Goal: Transaction & Acquisition: Purchase product/service

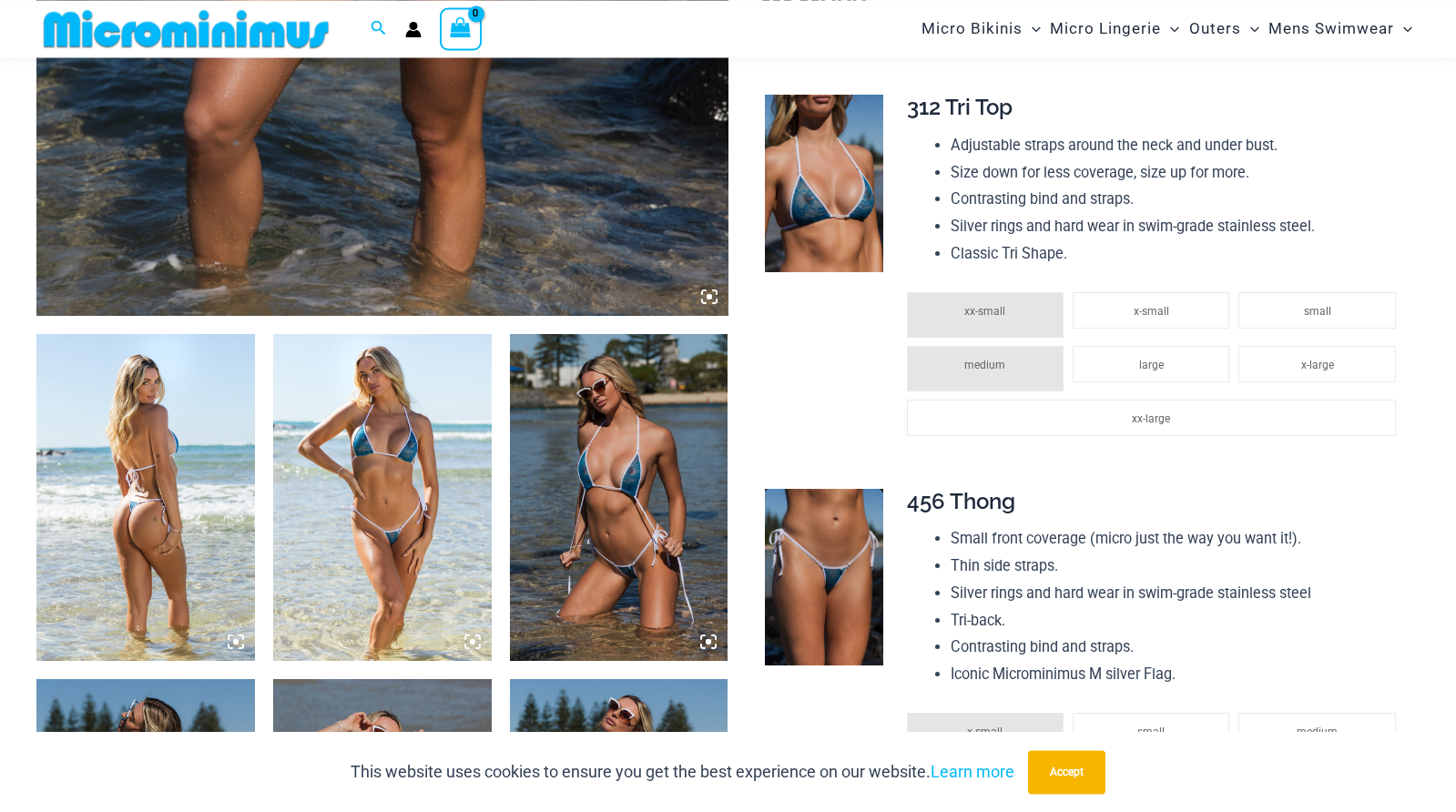
scroll to position [917, 0]
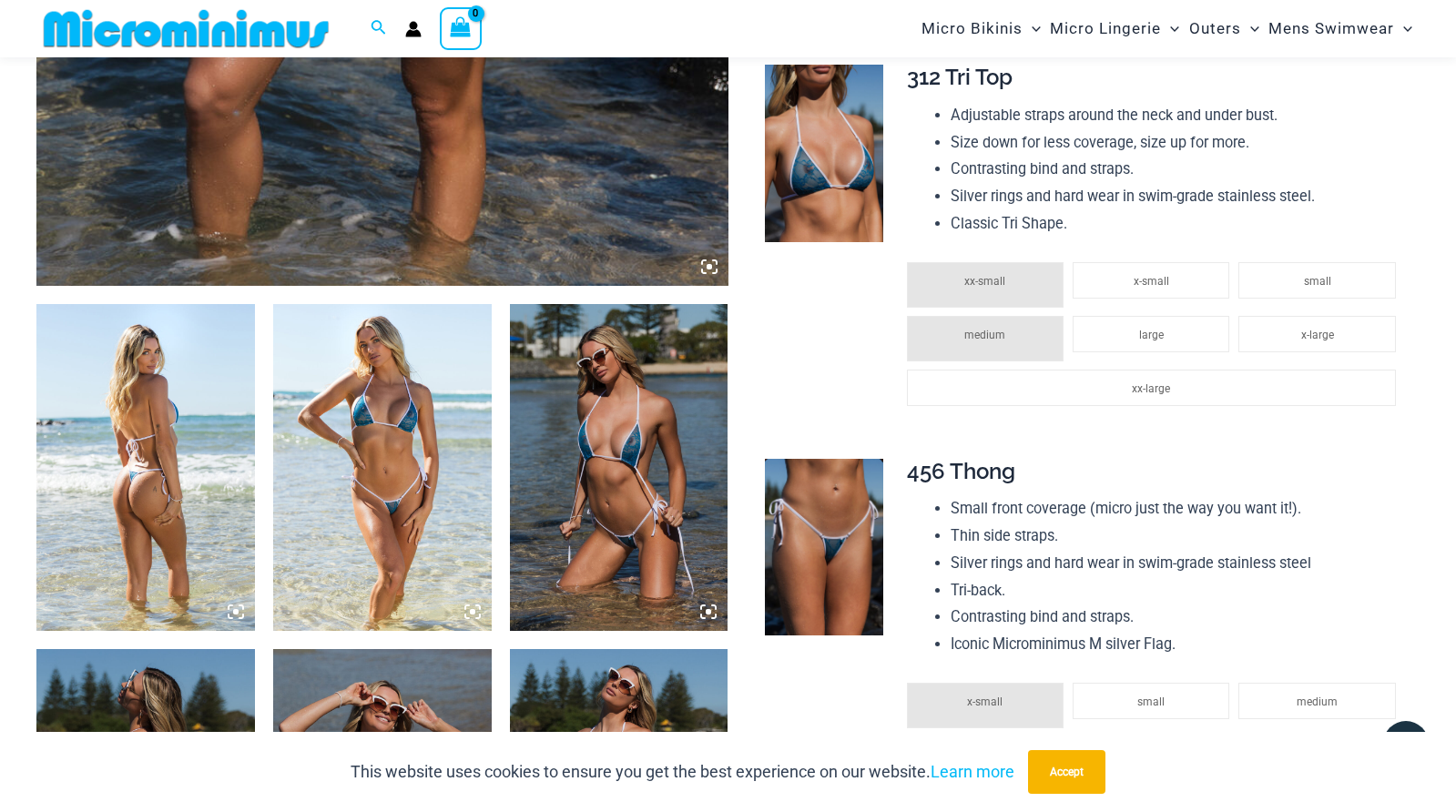
click at [116, 389] on img at bounding box center [146, 467] width 219 height 328
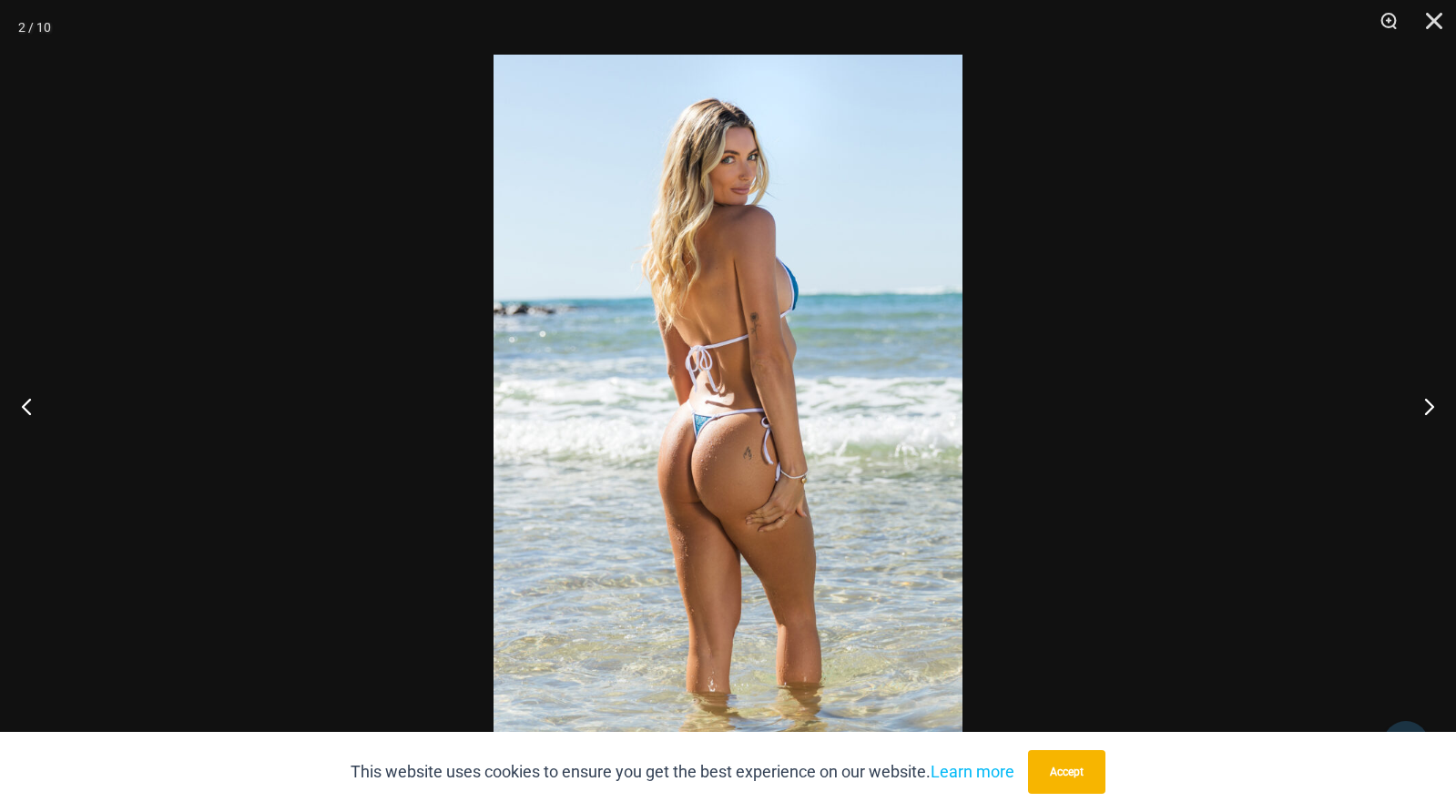
click at [702, 321] on img at bounding box center [728, 406] width 469 height 703
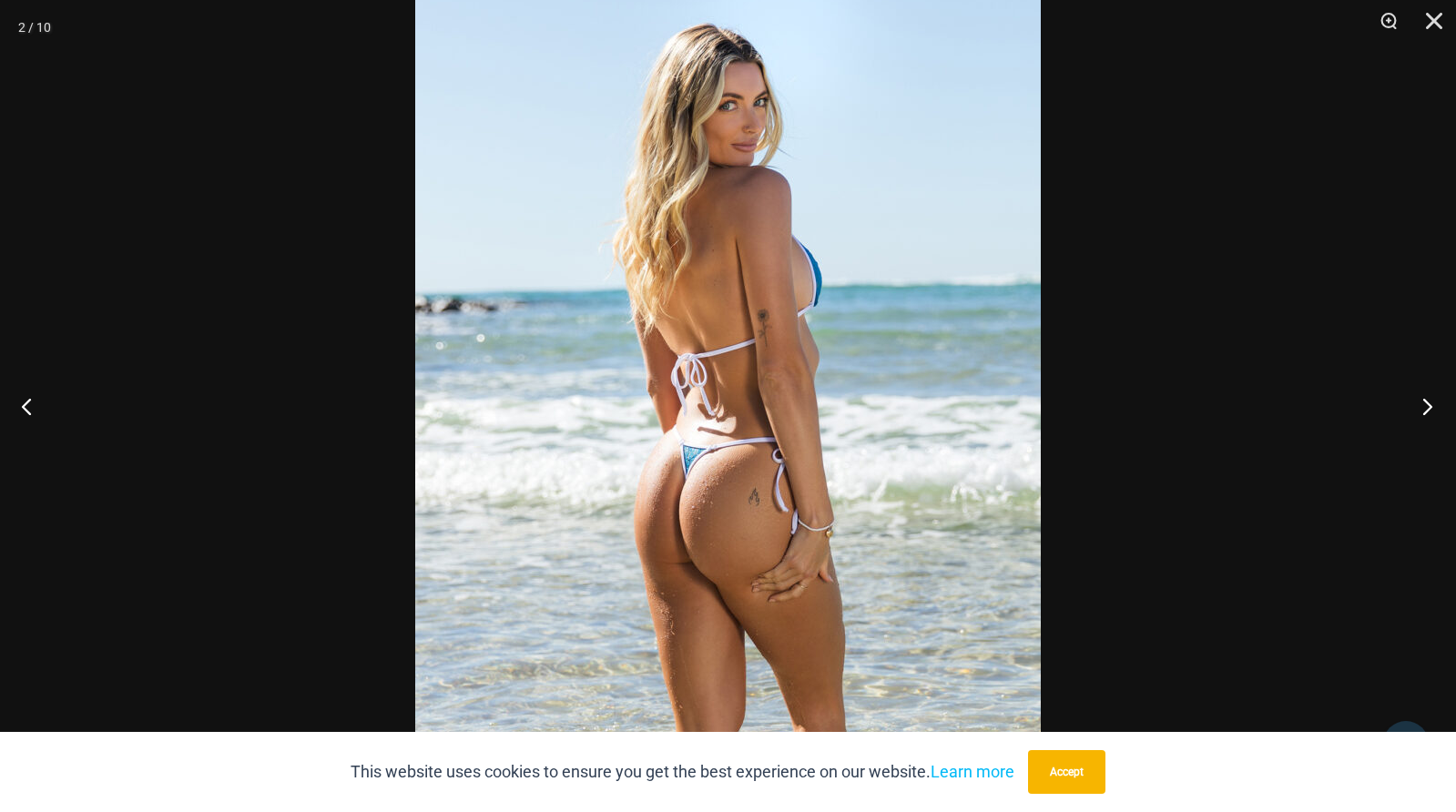
click at [1441, 407] on button "Next" at bounding box center [1422, 406] width 69 height 91
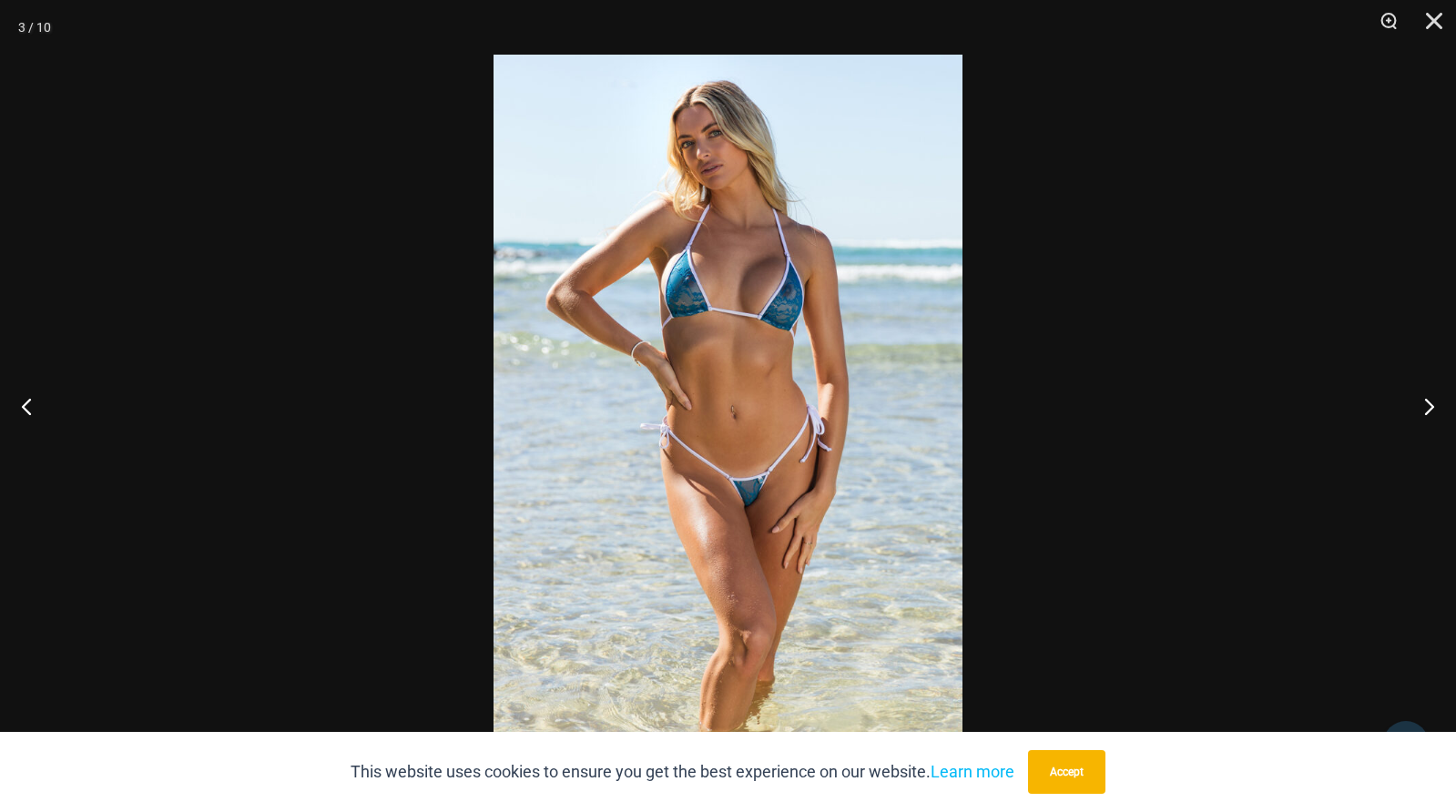
click at [749, 330] on img at bounding box center [728, 406] width 469 height 703
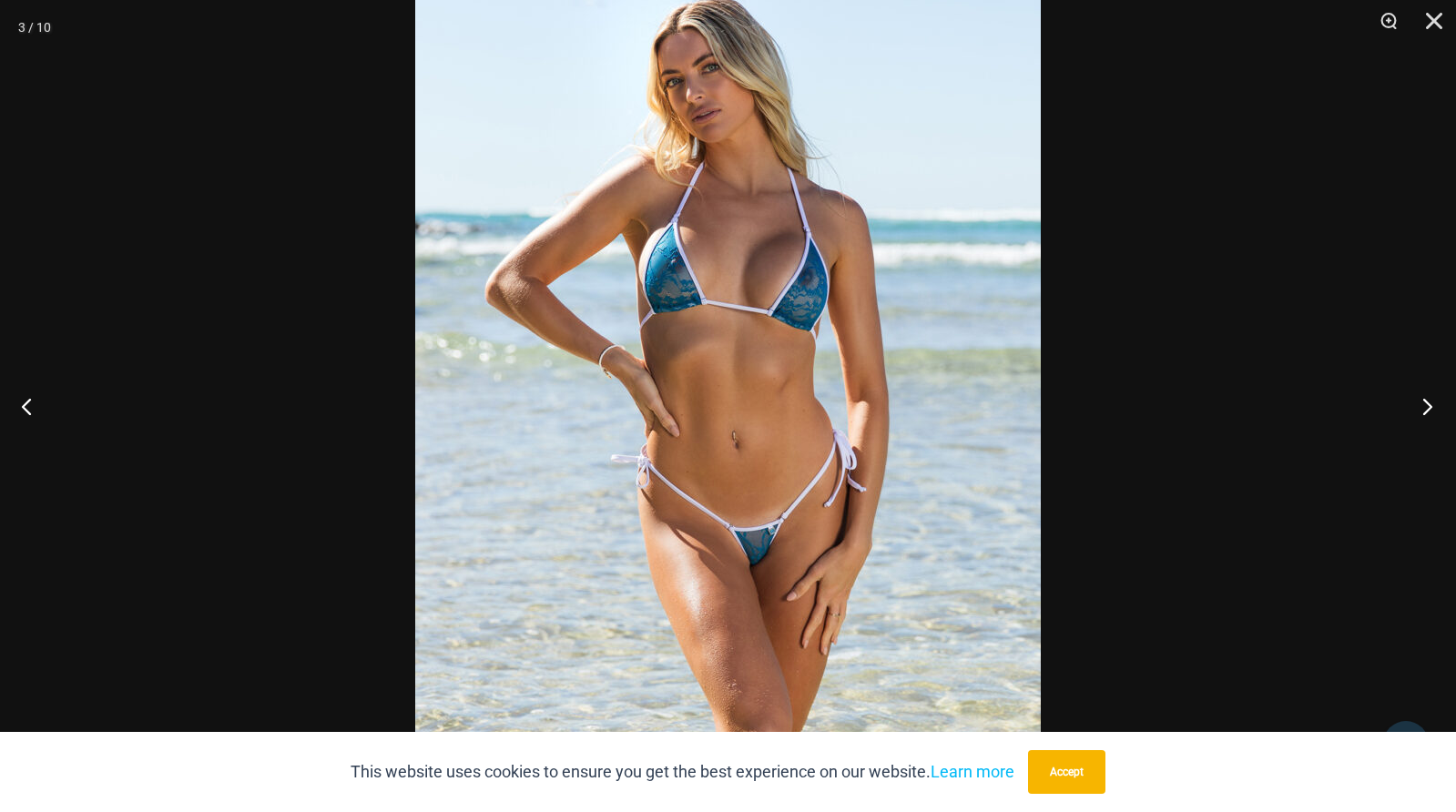
click at [1424, 410] on button "Next" at bounding box center [1422, 406] width 69 height 91
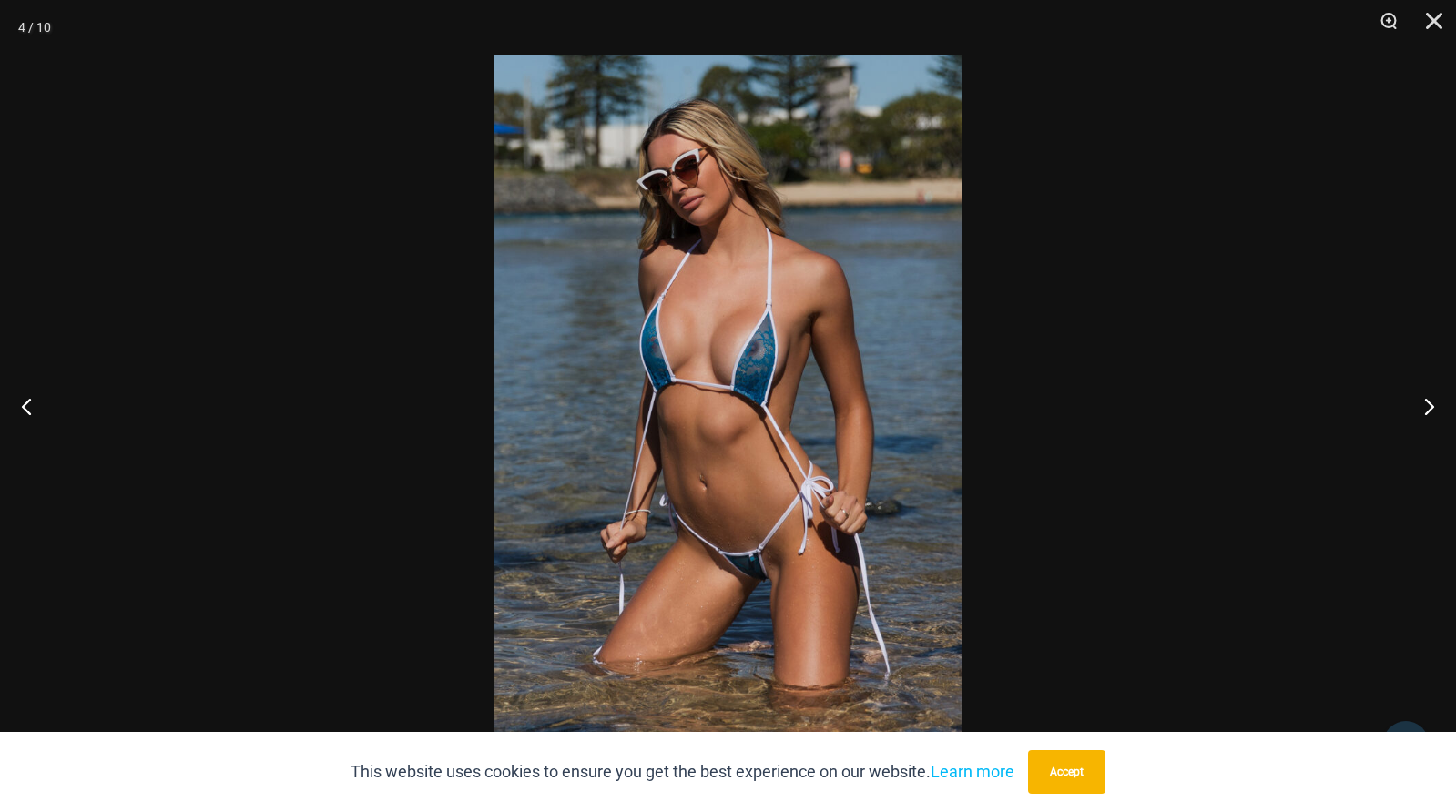
click at [676, 286] on img at bounding box center [728, 406] width 469 height 703
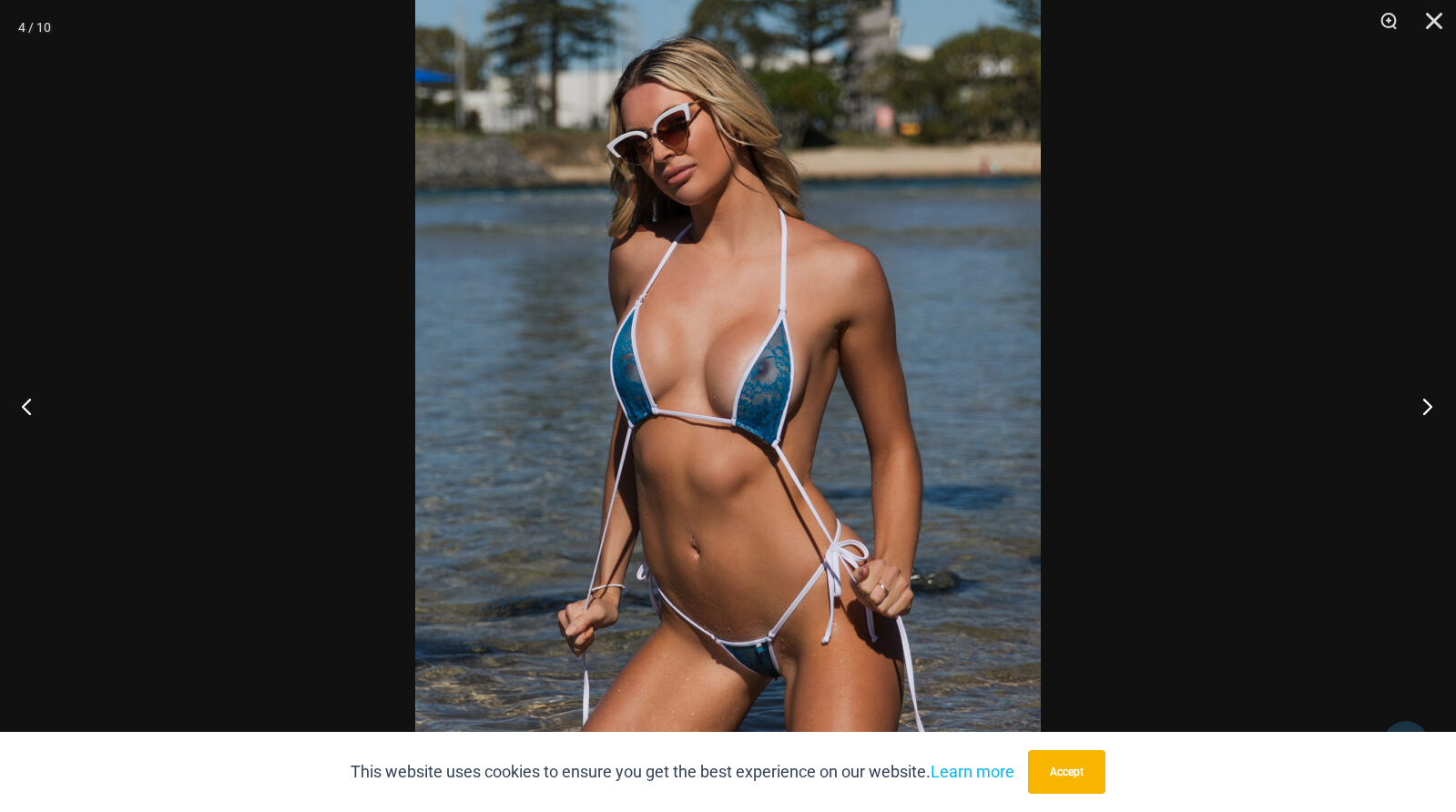
click at [1436, 403] on button "Next" at bounding box center [1422, 406] width 69 height 91
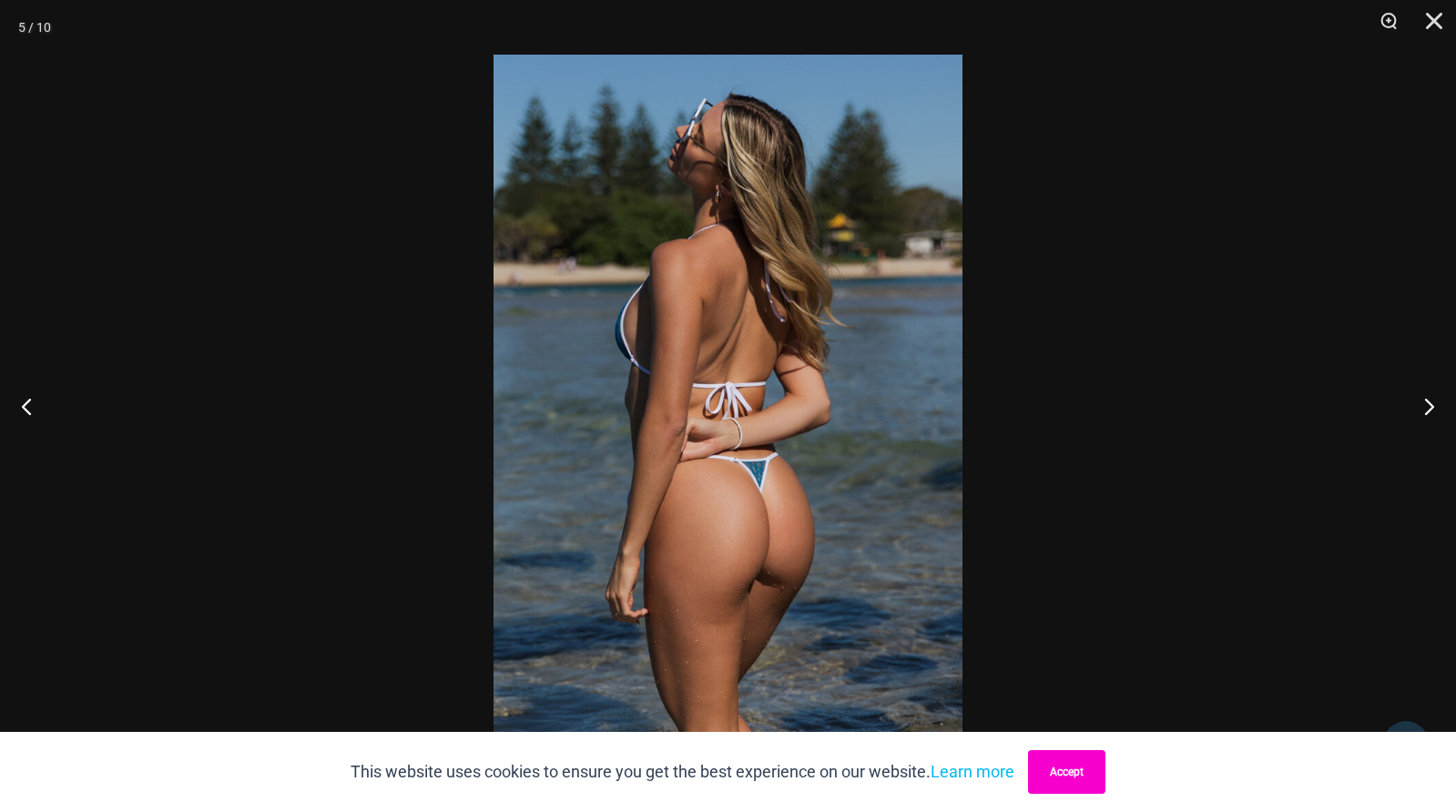
click at [1056, 784] on button "Accept" at bounding box center [1067, 771] width 77 height 44
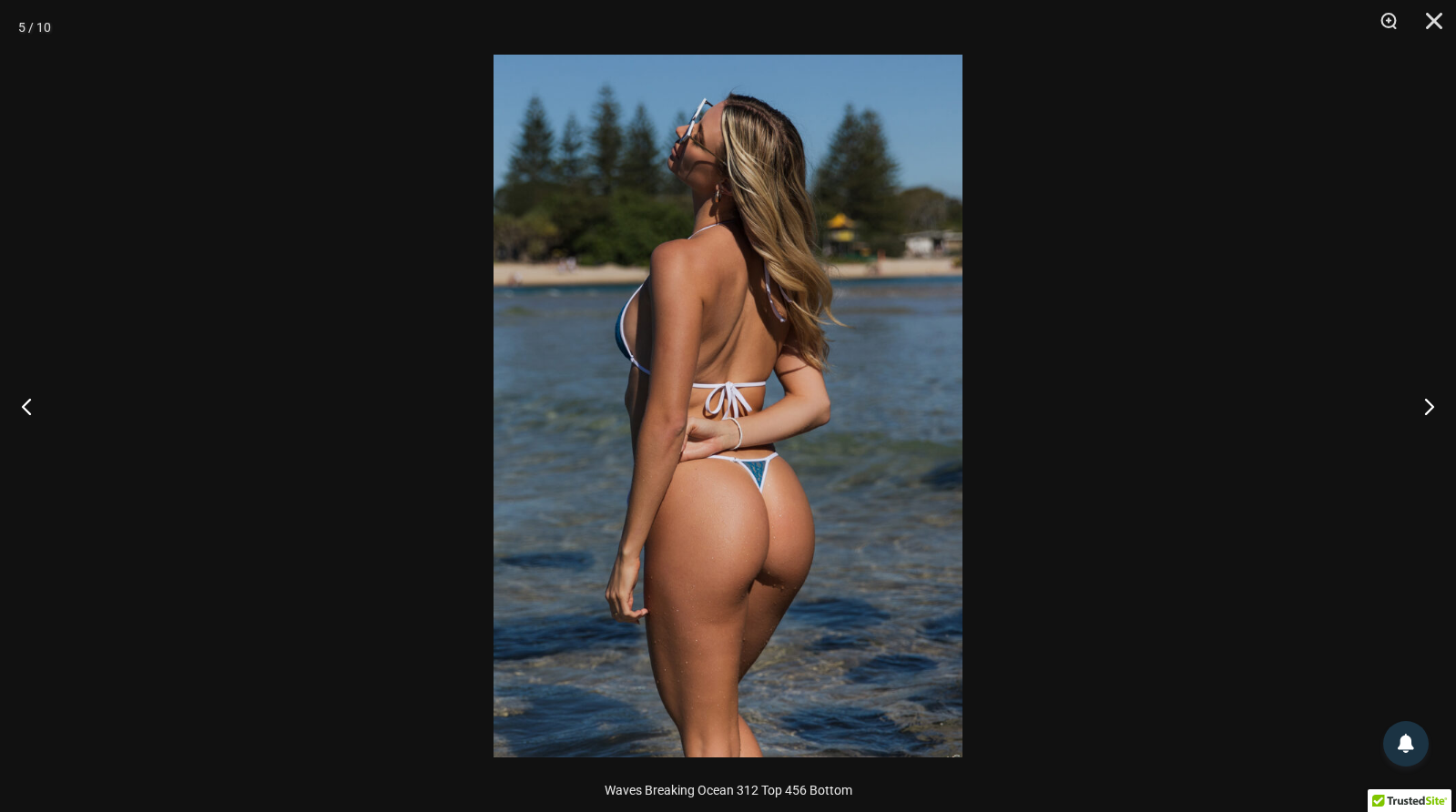
click at [775, 361] on img at bounding box center [728, 406] width 469 height 703
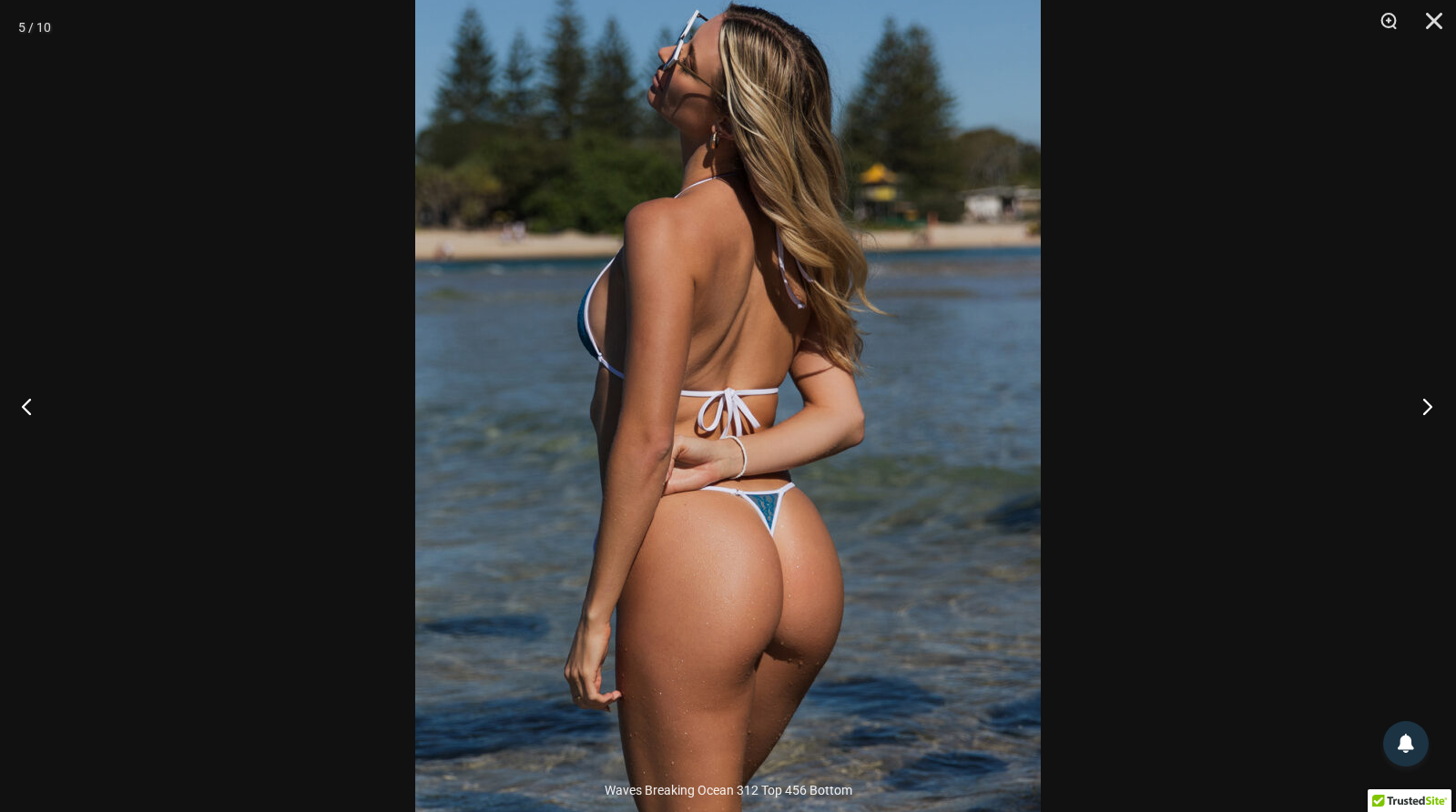
click at [1422, 406] on button "Next" at bounding box center [1422, 406] width 69 height 91
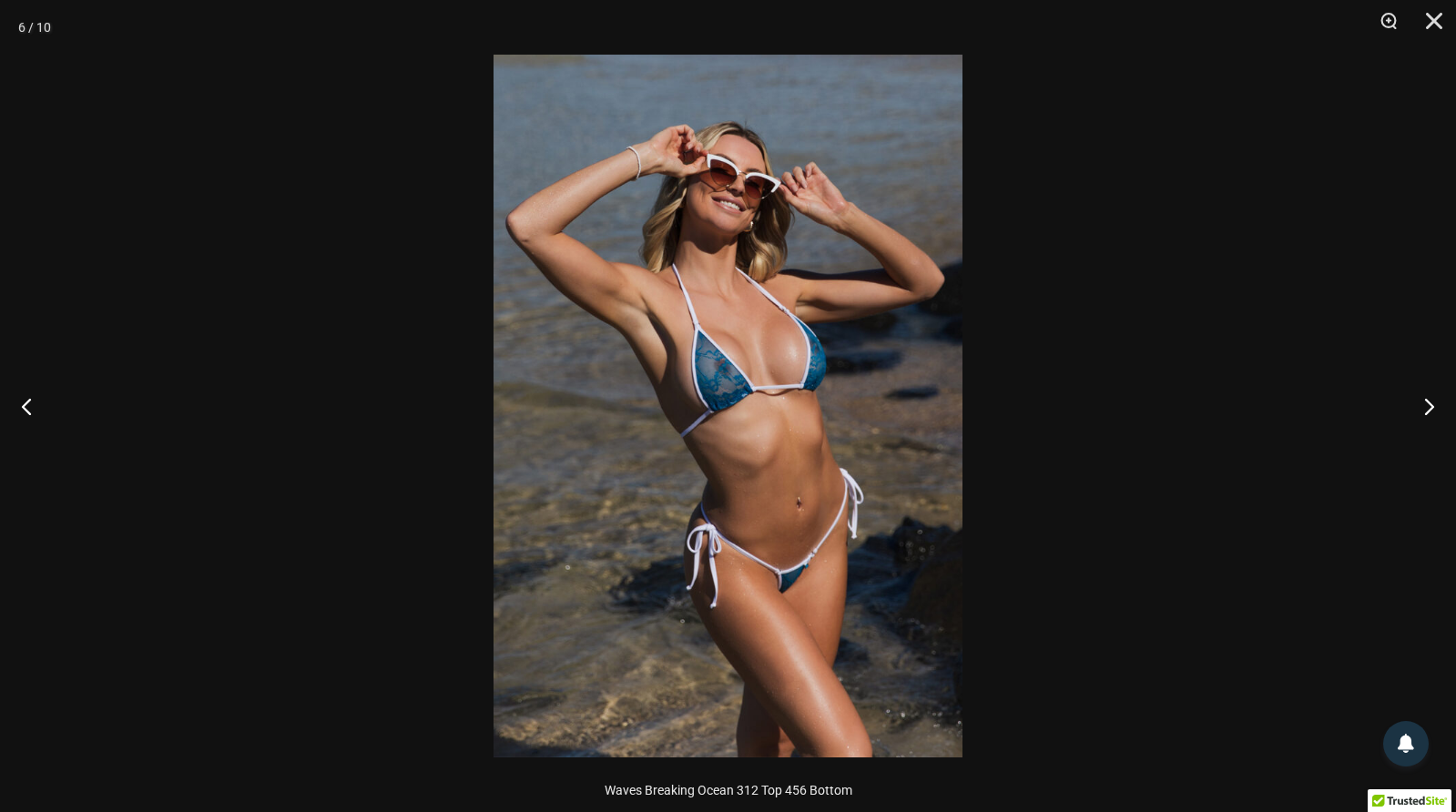
click at [743, 333] on img at bounding box center [728, 406] width 469 height 703
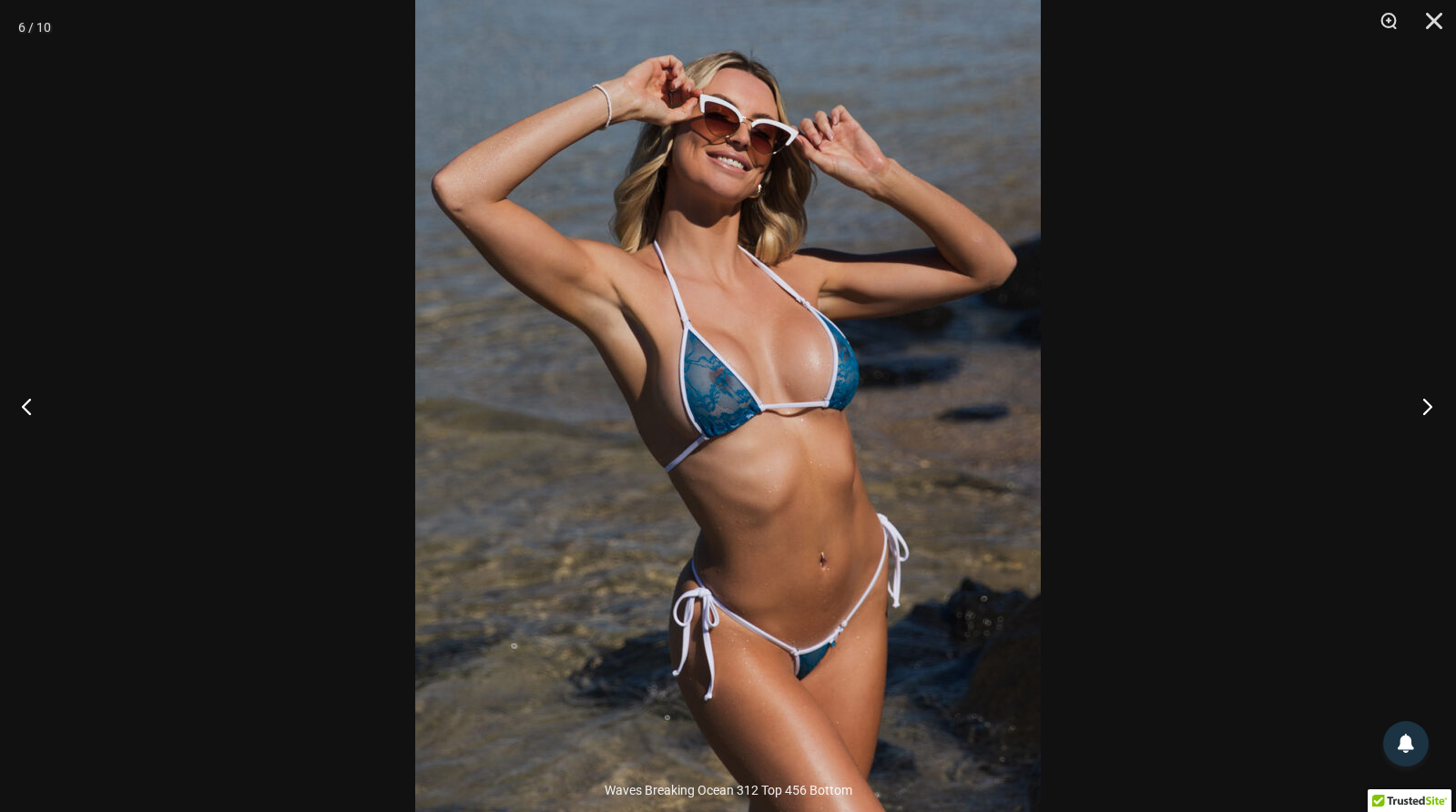
click at [1434, 403] on button "Next" at bounding box center [1422, 406] width 69 height 91
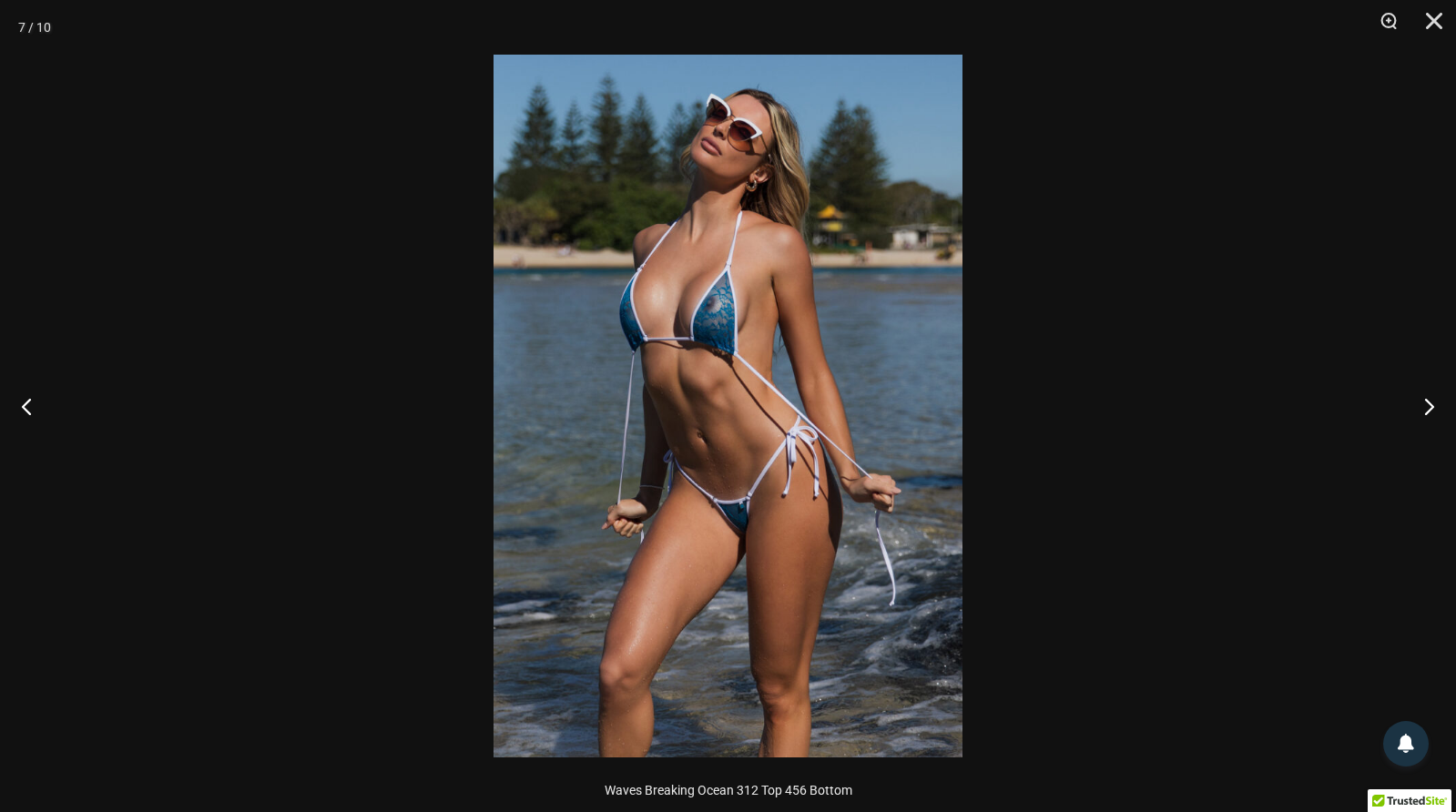
click at [762, 346] on img at bounding box center [728, 406] width 469 height 703
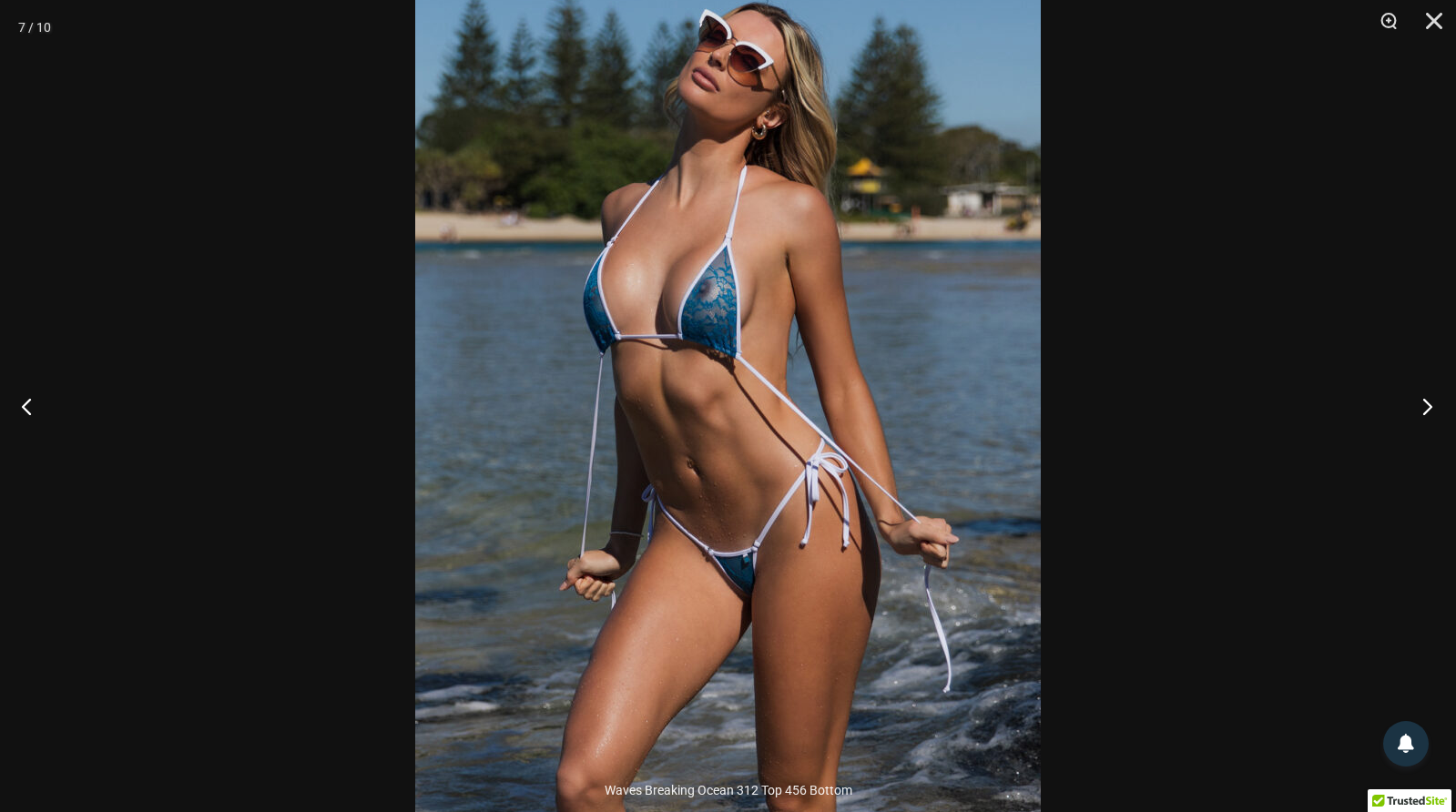
click at [1427, 407] on button "Next" at bounding box center [1422, 406] width 69 height 91
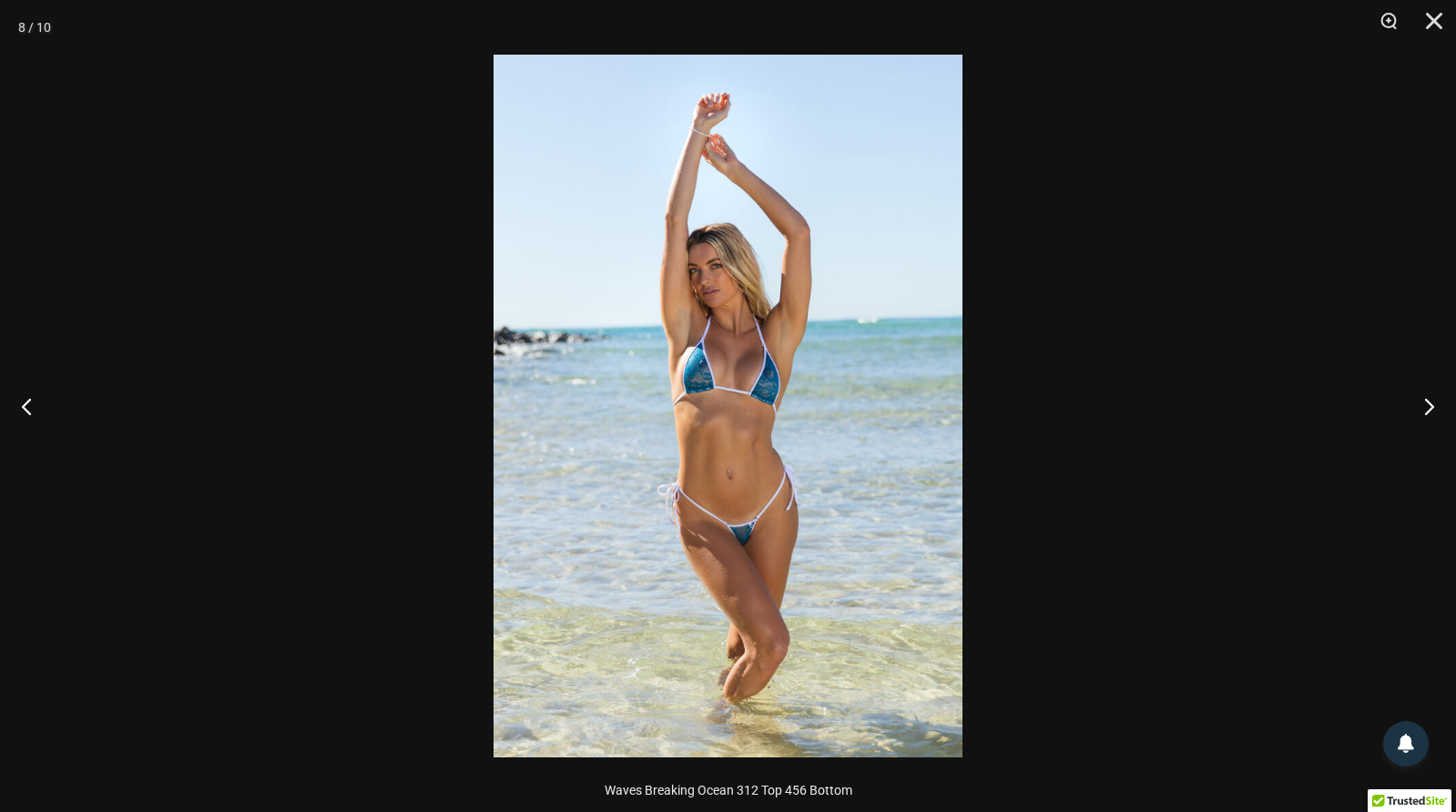
click at [762, 336] on img at bounding box center [728, 406] width 469 height 703
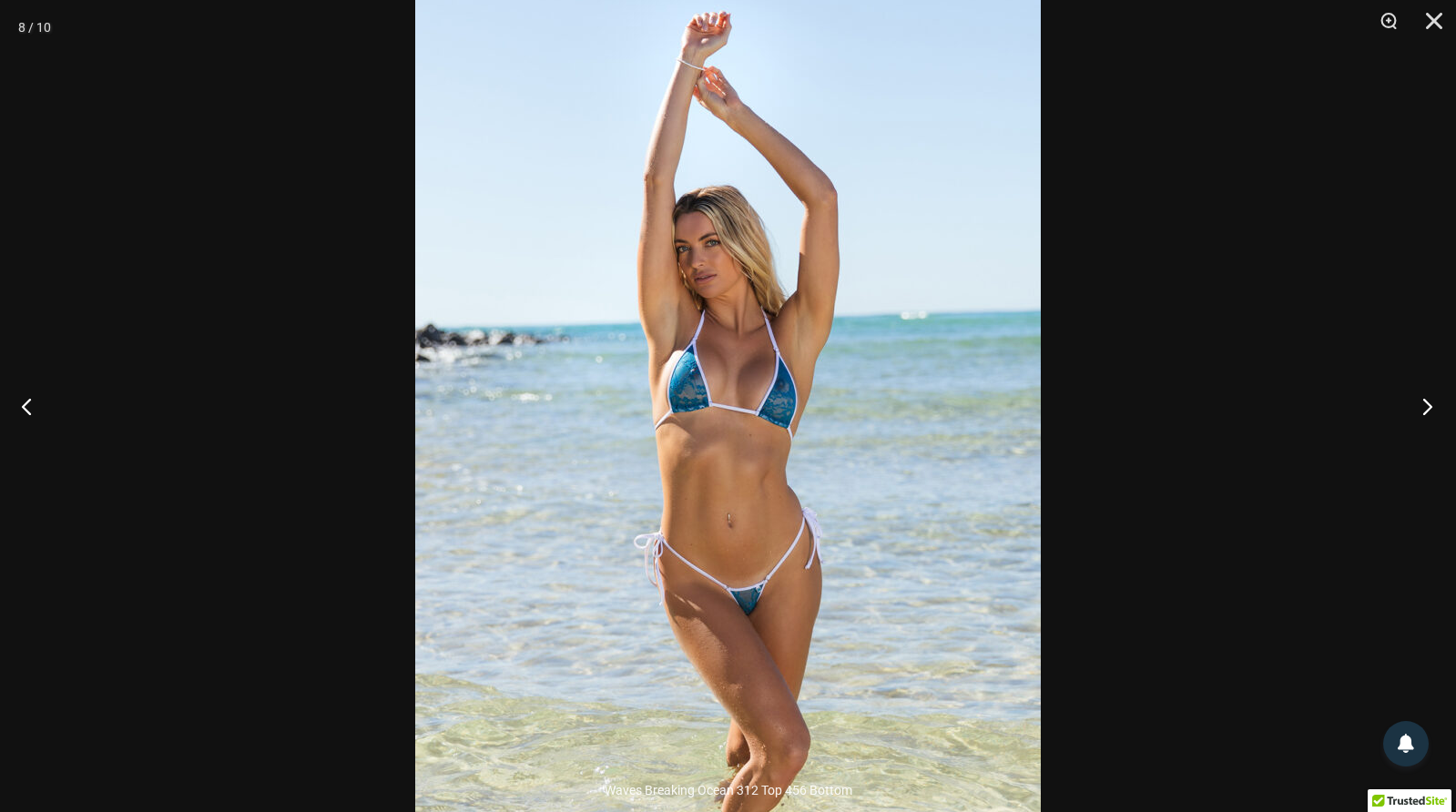
click at [1416, 412] on button "Next" at bounding box center [1422, 406] width 69 height 91
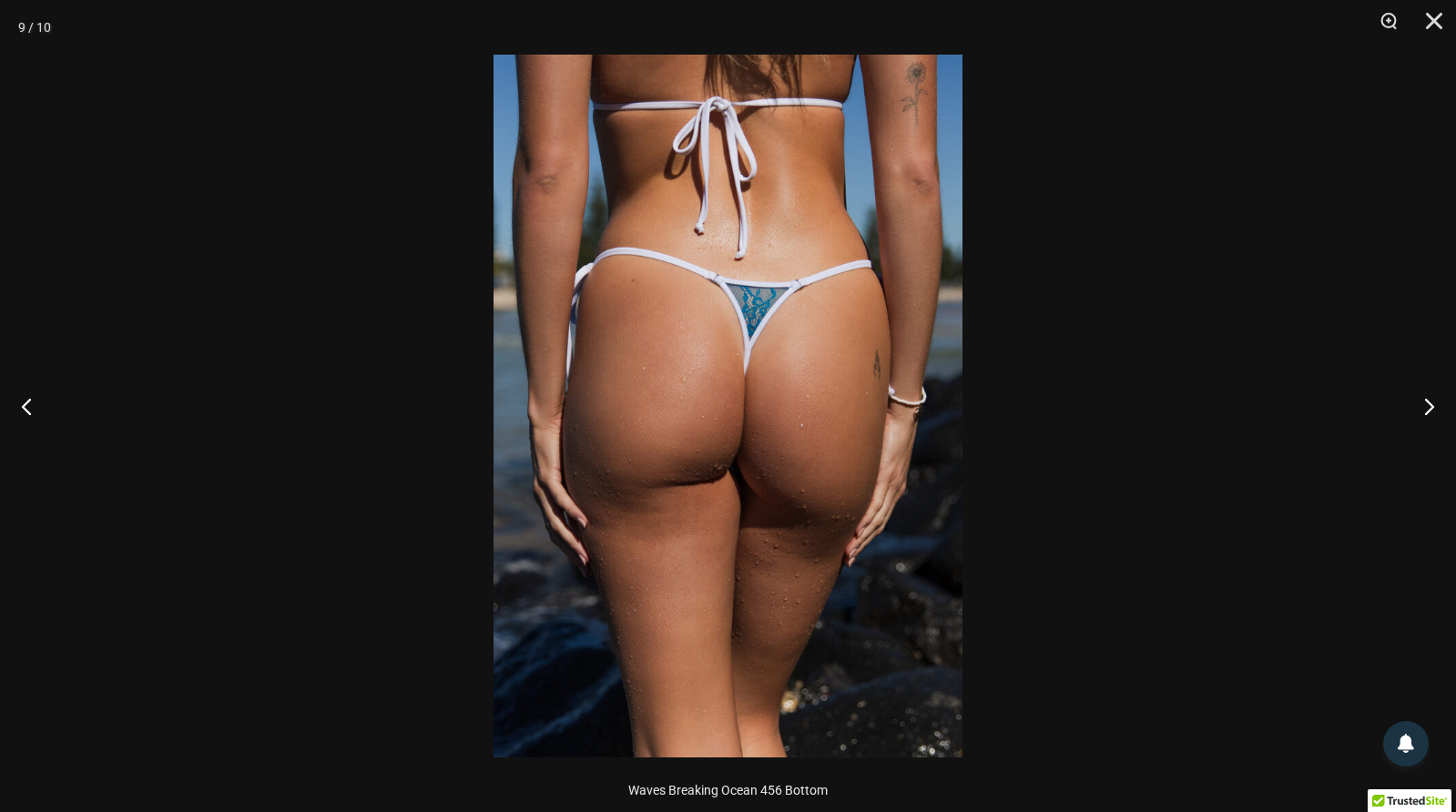
click at [750, 354] on img at bounding box center [728, 406] width 469 height 703
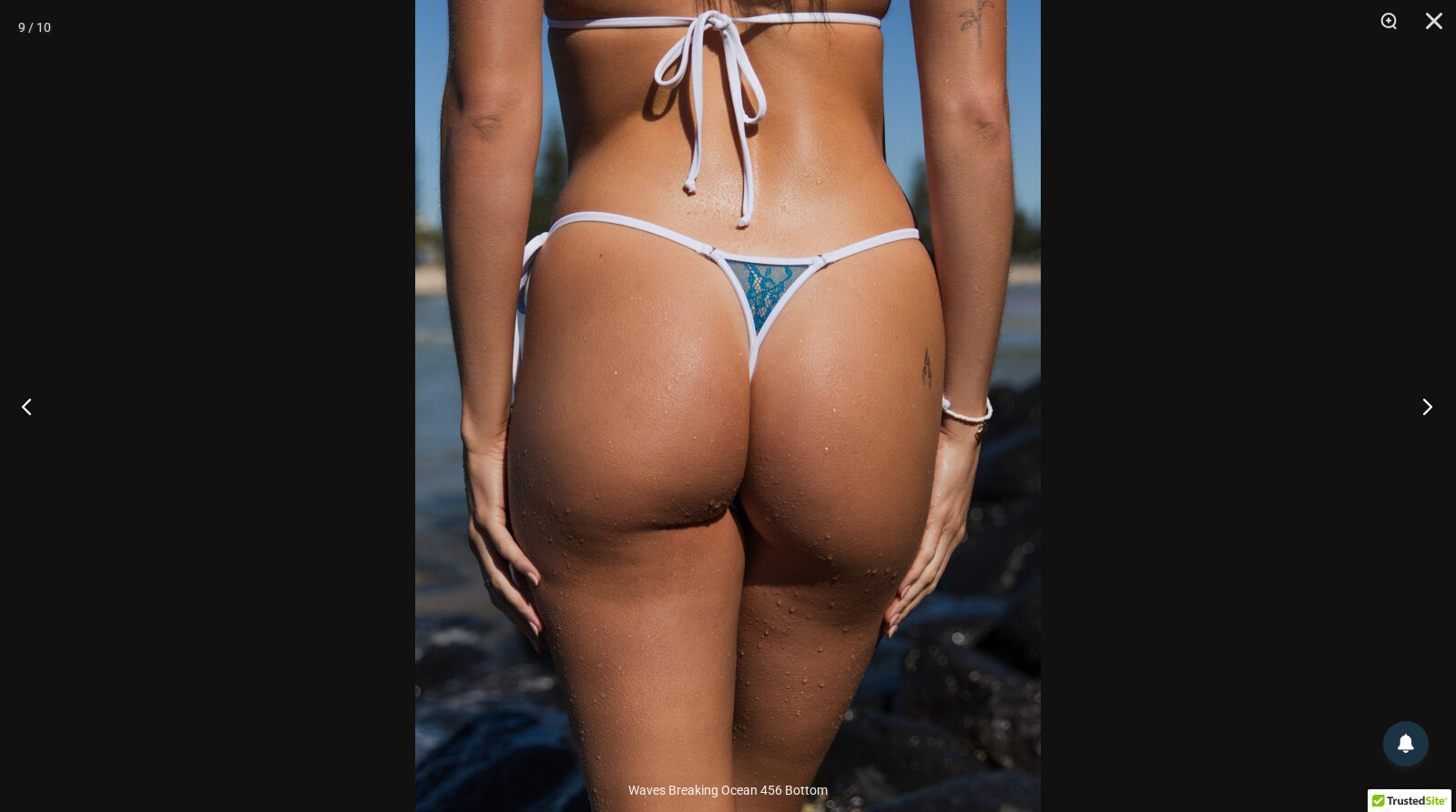
click at [1436, 410] on button "Next" at bounding box center [1422, 406] width 69 height 91
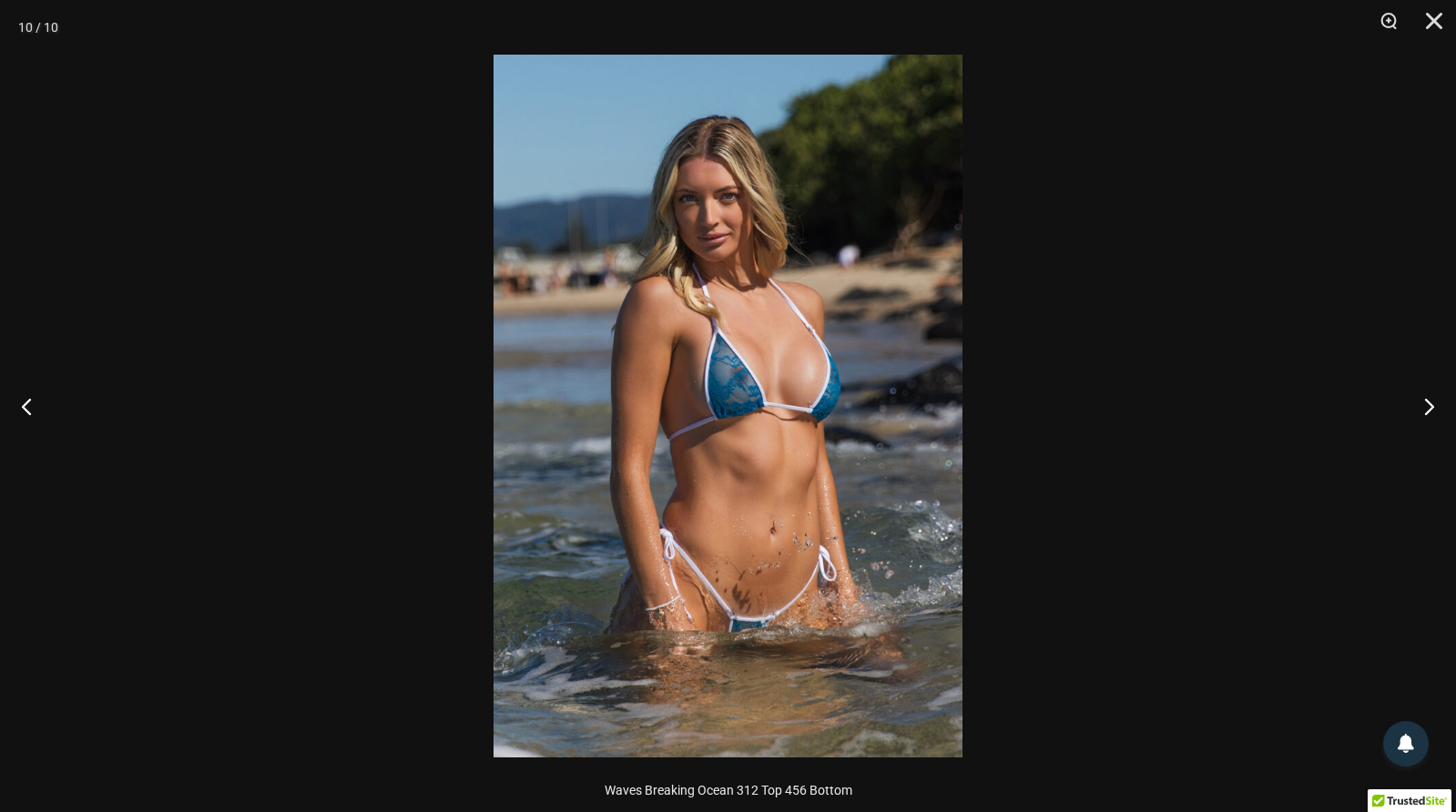
click at [761, 367] on img at bounding box center [728, 406] width 469 height 703
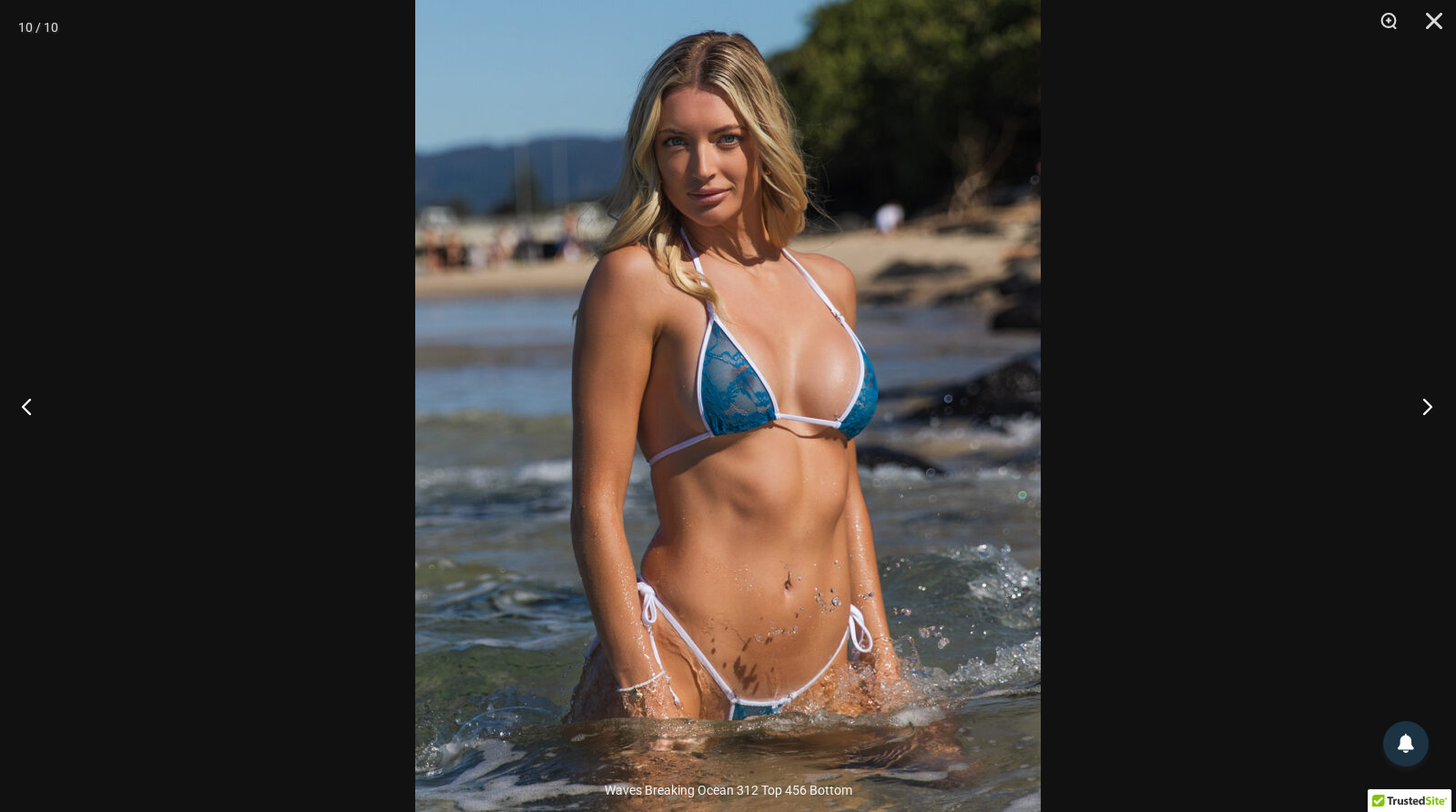
click at [1415, 402] on button "Next" at bounding box center [1422, 406] width 69 height 91
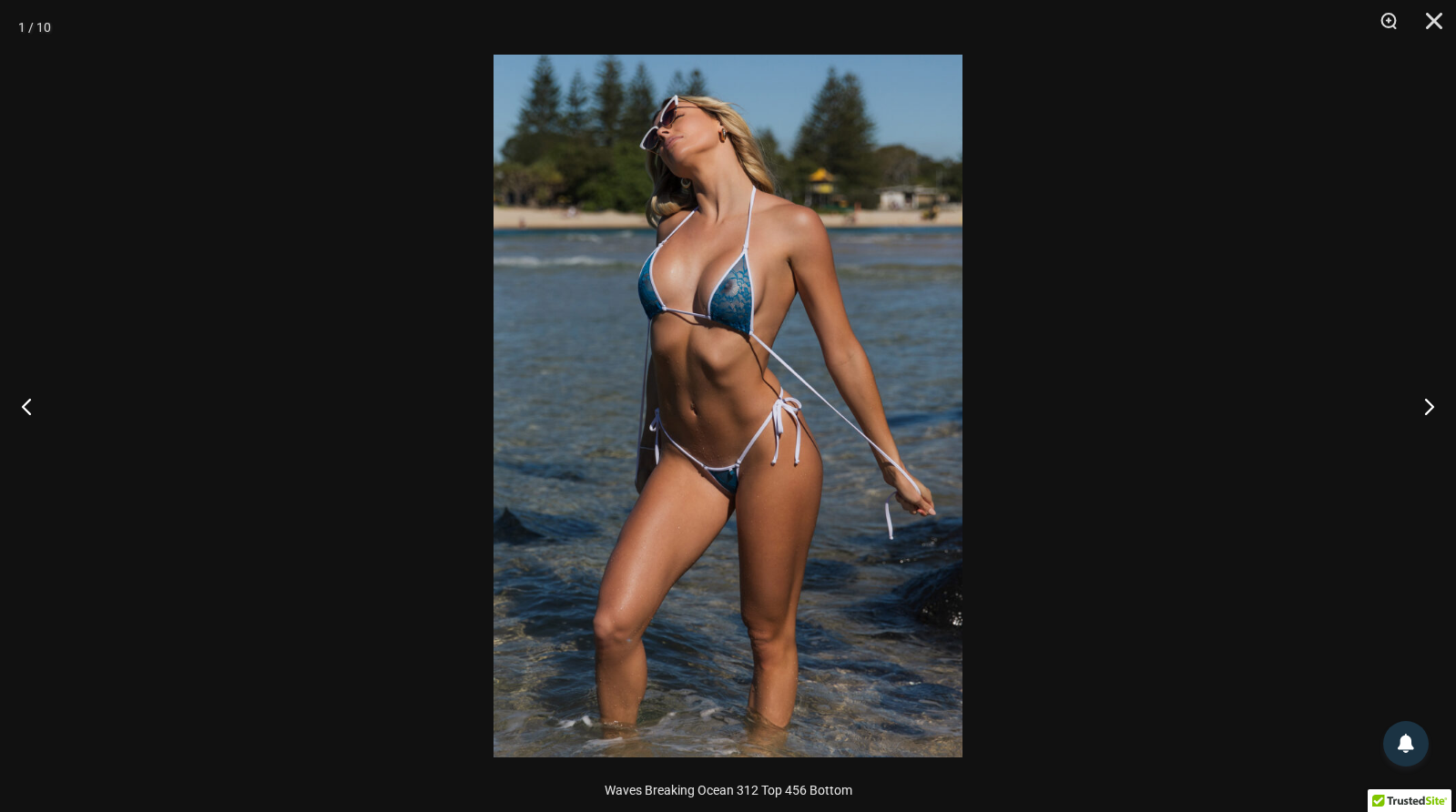
click at [701, 376] on img at bounding box center [728, 406] width 469 height 703
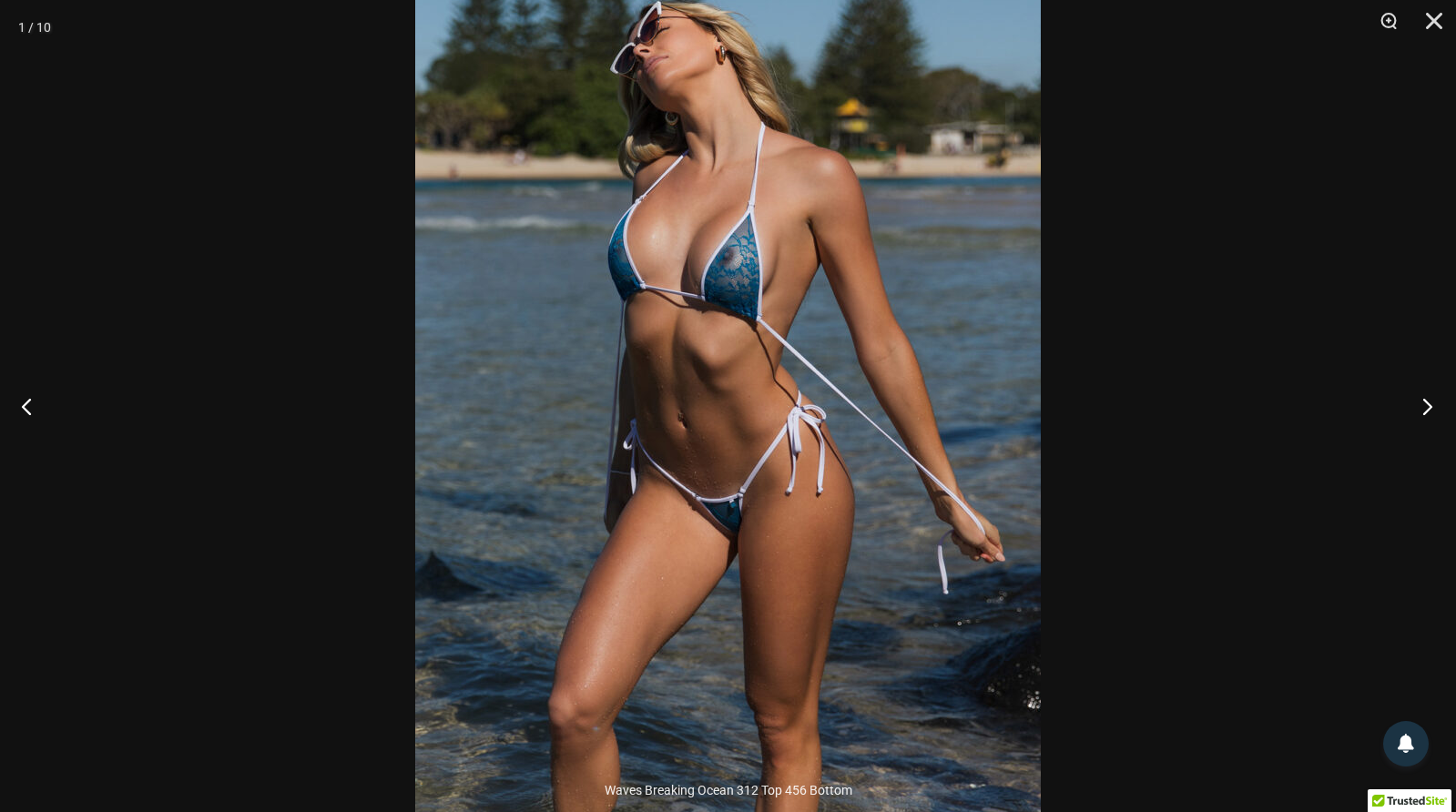
click at [1426, 392] on button "Next" at bounding box center [1422, 406] width 69 height 91
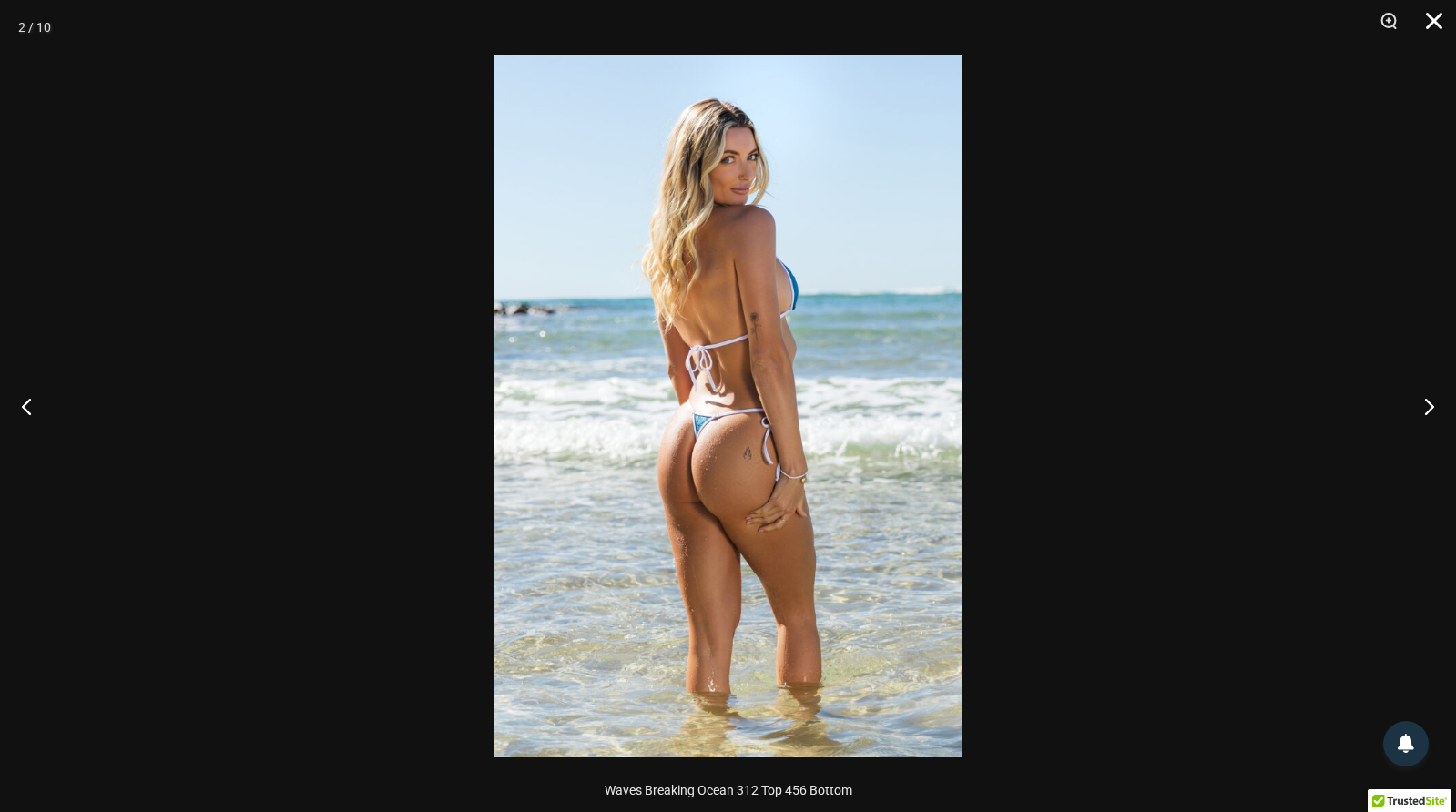
click at [1438, 15] on button "Close" at bounding box center [1428, 27] width 46 height 54
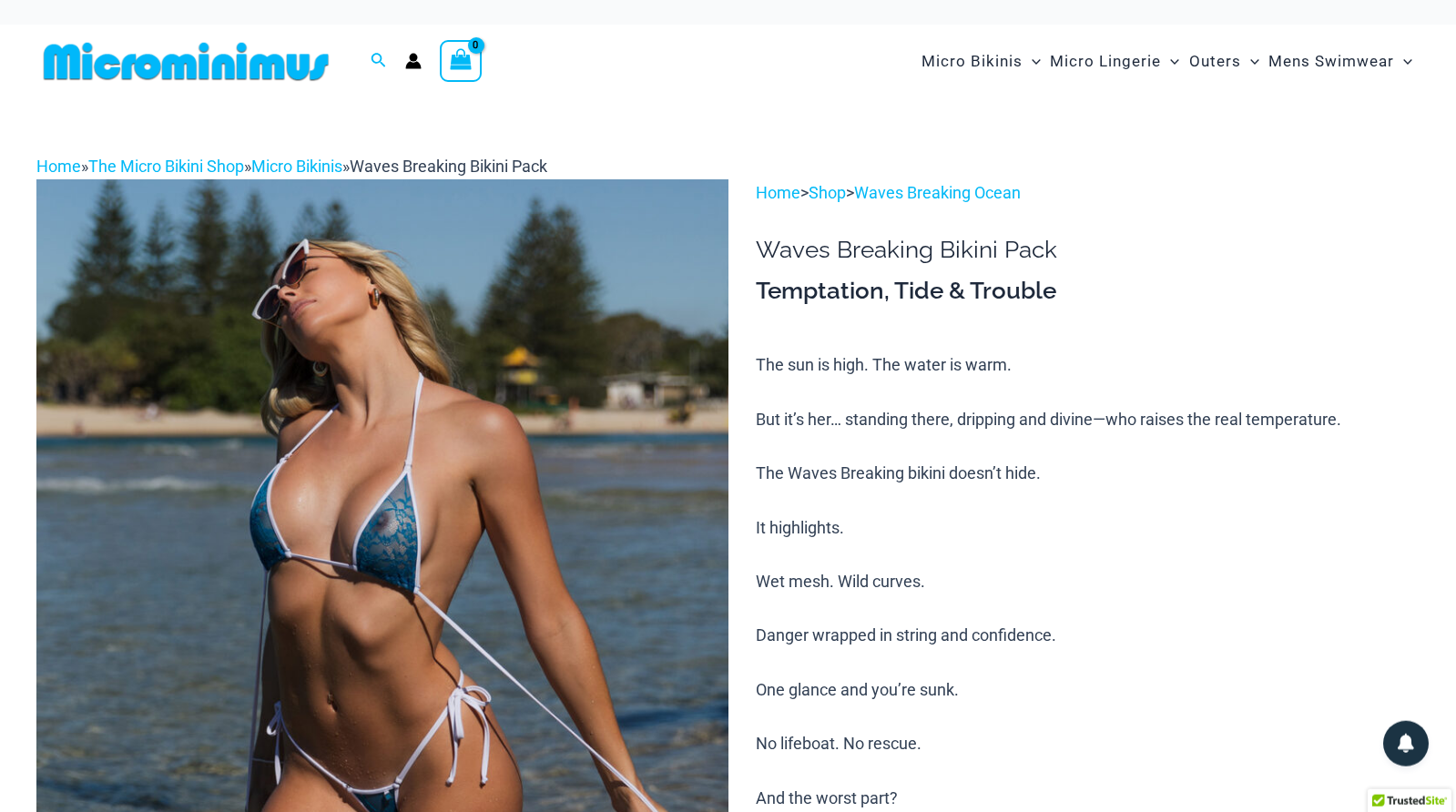
scroll to position [0, 0]
